Goal: Communication & Community: Answer question/provide support

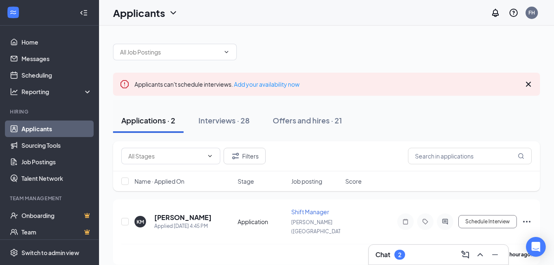
click at [386, 250] on div "Chat 2" at bounding box center [391, 255] width 30 height 10
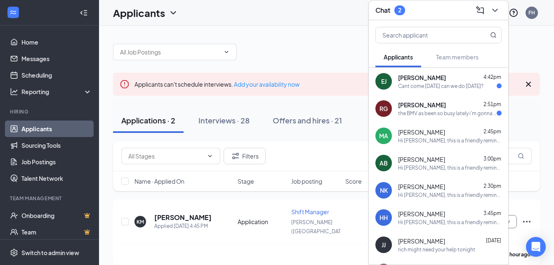
click at [438, 107] on div "[PERSON_NAME] 2:51pm" at bounding box center [450, 105] width 104 height 8
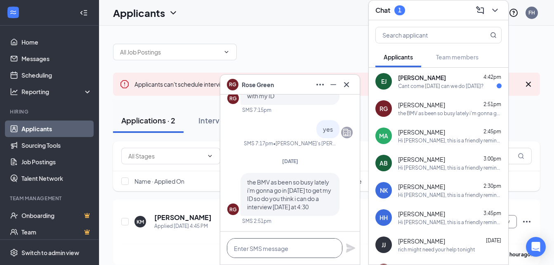
click at [276, 251] on textarea at bounding box center [285, 248] width 116 height 20
click at [436, 82] on div "[PERSON_NAME] 4:42pm Cant come [DATE] can we do [DATE]?" at bounding box center [450, 81] width 104 height 16
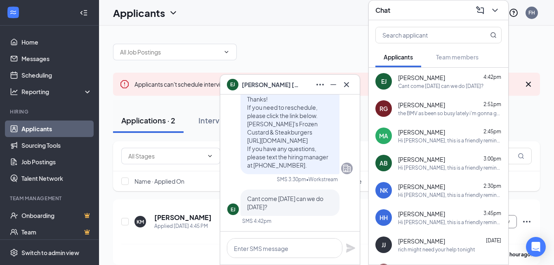
click at [429, 121] on div "[PERSON_NAME] Green 2:51pm the BMV as been so busy lately i'm gonna go in [DATE…" at bounding box center [438, 108] width 139 height 27
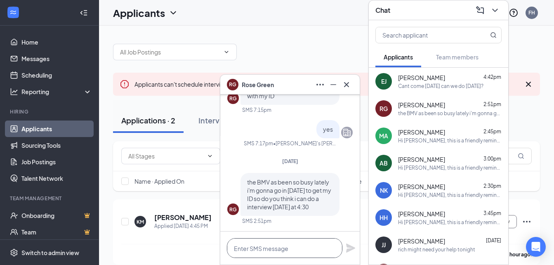
click at [267, 251] on textarea at bounding box center [285, 248] width 116 height 20
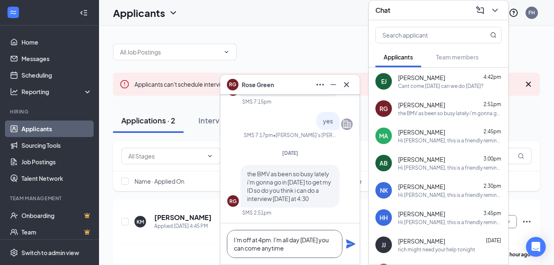
type textarea "I'm off at 4pm. I'm all day [DATE] you can come anytime"
click at [352, 243] on icon "Plane" at bounding box center [350, 243] width 9 height 9
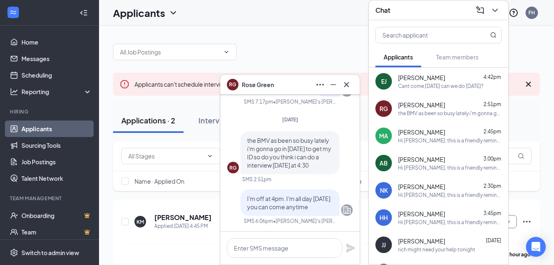
scroll to position [0, 0]
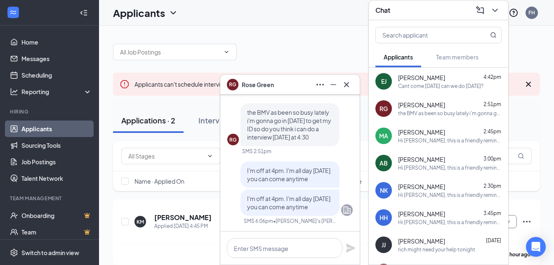
click at [448, 88] on div "Cant come [DATE] can we do [DATE]?" at bounding box center [440, 86] width 85 height 7
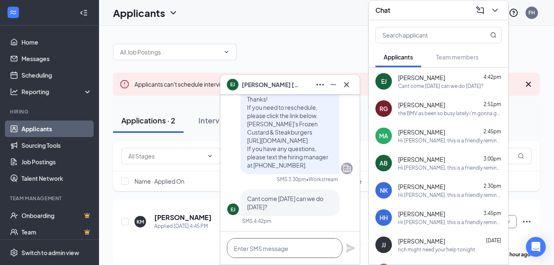
click at [299, 251] on textarea at bounding box center [285, 248] width 116 height 20
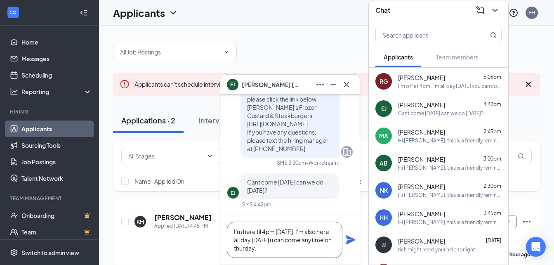
type textarea "I'm here til 4pm [DATE]. I'm also here all day [DATE] u can come anytime on thu…"
click at [350, 239] on icon "Plane" at bounding box center [350, 239] width 9 height 9
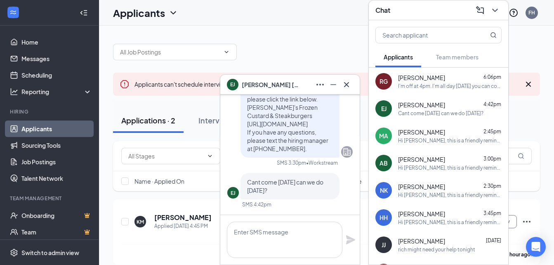
scroll to position [0, 0]
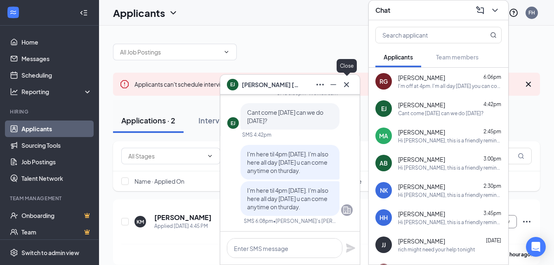
click at [352, 82] on button at bounding box center [346, 84] width 13 height 13
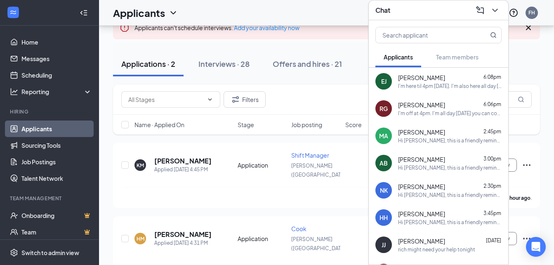
scroll to position [65, 0]
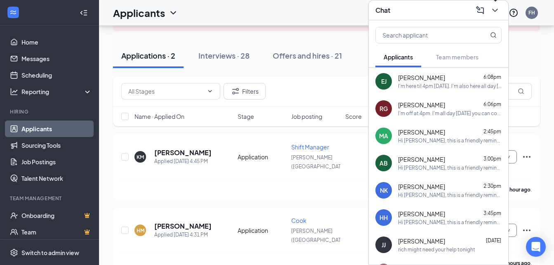
click at [493, 12] on icon "ChevronDown" at bounding box center [495, 10] width 10 height 10
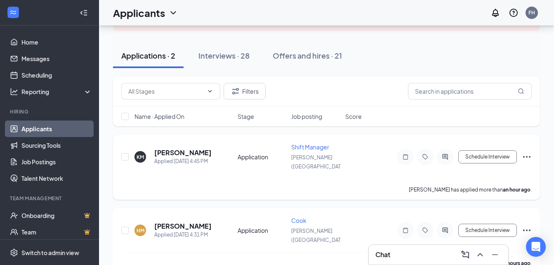
click at [320, 146] on span "Shift Manager" at bounding box center [310, 146] width 38 height 7
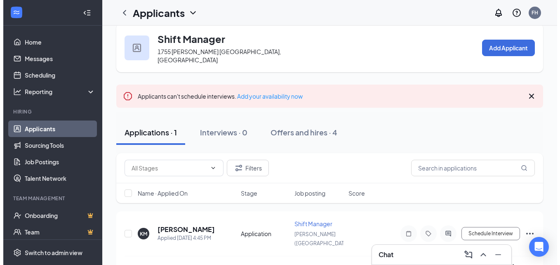
scroll to position [17, 0]
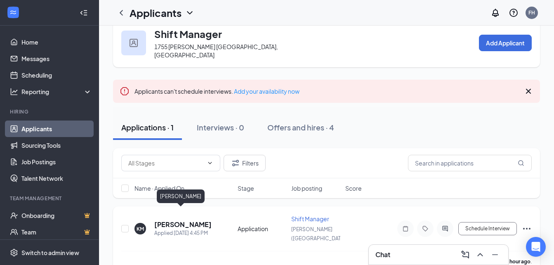
click at [190, 220] on h5 "[PERSON_NAME]" at bounding box center [182, 224] width 57 height 9
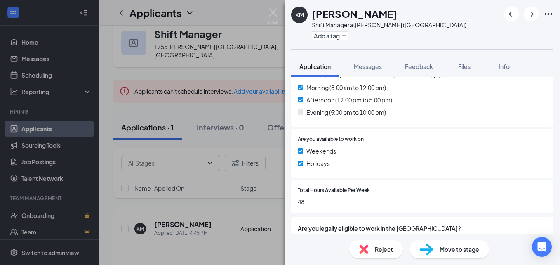
scroll to position [284, 0]
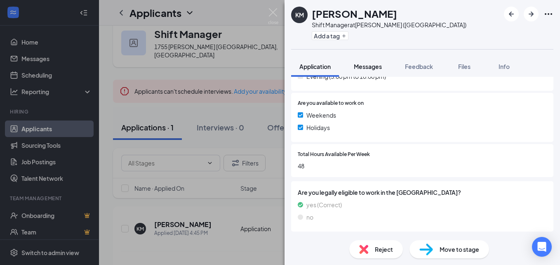
click at [372, 69] on span "Messages" at bounding box center [368, 66] width 28 height 7
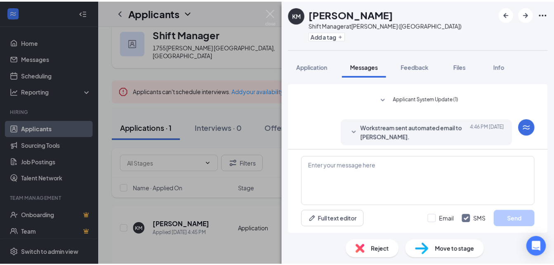
scroll to position [36, 0]
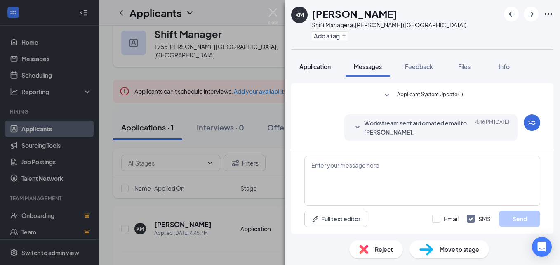
click at [320, 65] on span "Application" at bounding box center [315, 66] width 31 height 7
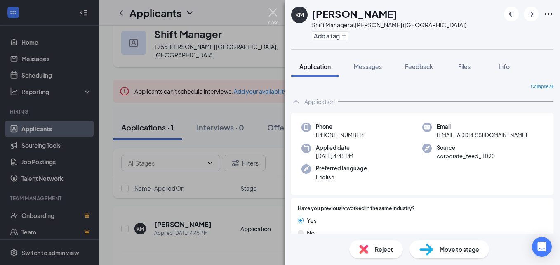
click at [274, 12] on img at bounding box center [273, 16] width 10 height 16
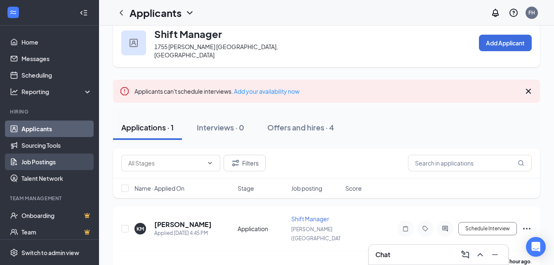
click at [43, 161] on link "Job Postings" at bounding box center [56, 162] width 71 height 17
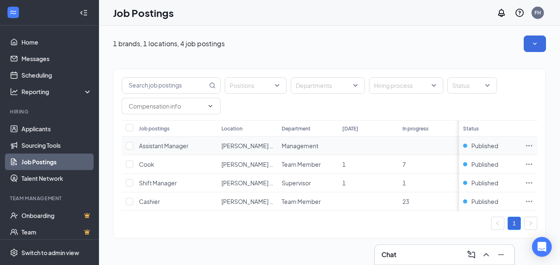
click at [194, 144] on td "Assistant Manager" at bounding box center [176, 146] width 83 height 19
click at [129, 145] on input "checkbox" at bounding box center [129, 145] width 7 height 7
checkbox input "true"
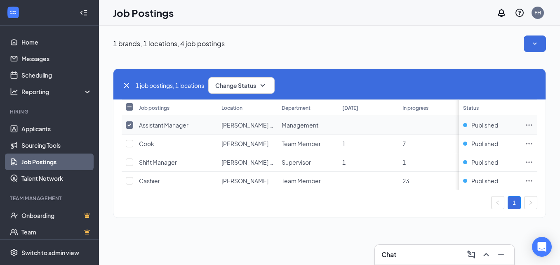
click at [532, 126] on icon "Ellipses" at bounding box center [529, 125] width 8 height 8
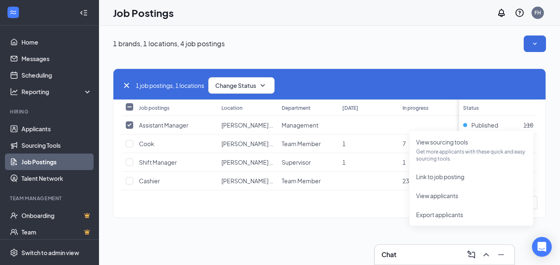
click at [369, 42] on div "1 brands, 1 locations, 4 job postings" at bounding box center [329, 43] width 433 height 17
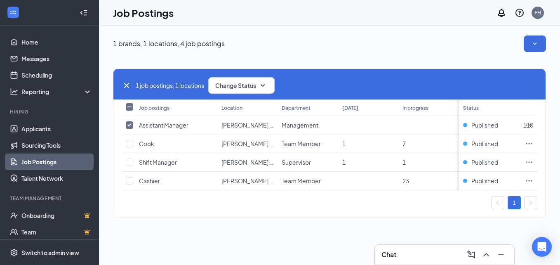
click at [396, 51] on div "1 brands, 1 locations, 4 job postings" at bounding box center [329, 43] width 433 height 17
click at [479, 125] on span "Published" at bounding box center [485, 125] width 27 height 8
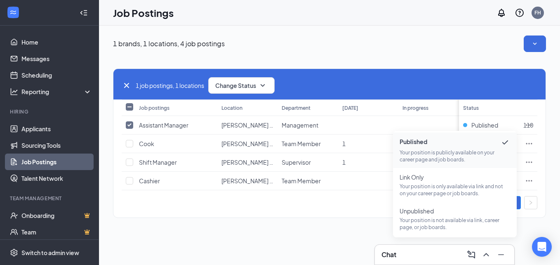
click at [338, 232] on div "1 brands, 1 locations, 4 job postings 1 job postings, 1 locations Change Status…" at bounding box center [329, 131] width 461 height 210
